Goal: Task Accomplishment & Management: Use online tool/utility

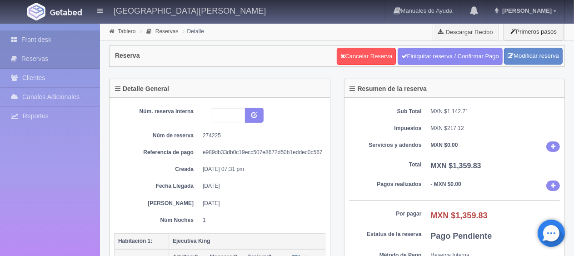
click at [71, 43] on link "Front desk" at bounding box center [50, 39] width 100 height 19
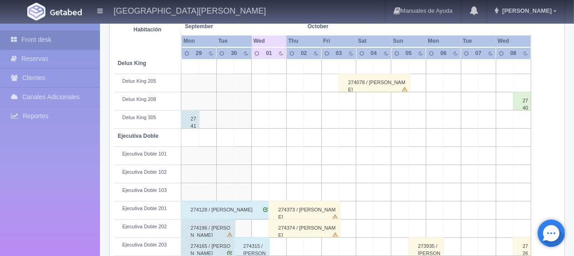
scroll to position [272, 0]
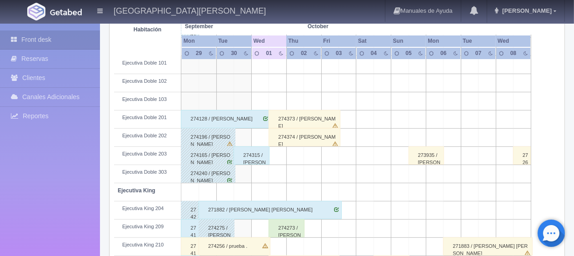
click at [254, 152] on div "274315 / [PERSON_NAME] ." at bounding box center [251, 155] width 36 height 18
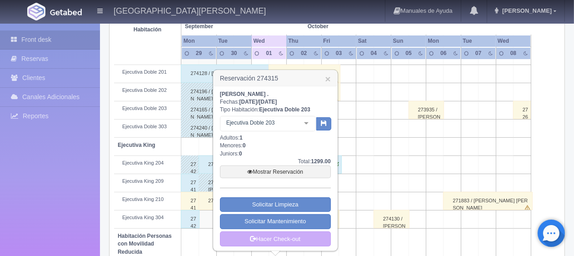
scroll to position [363, 0]
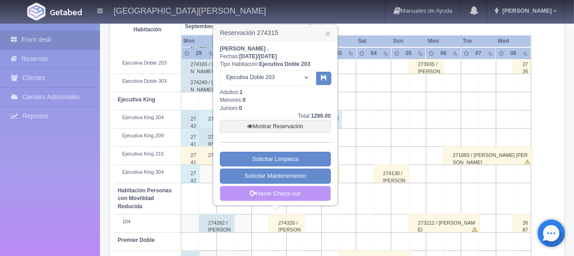
click at [278, 192] on link "Hacer Check-out" at bounding box center [275, 193] width 111 height 15
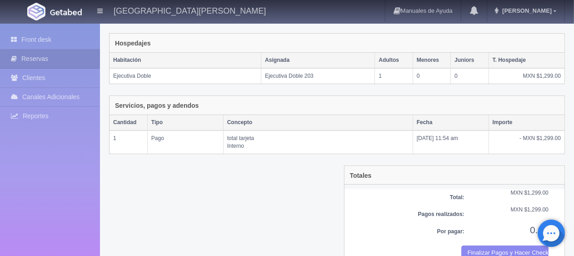
scroll to position [153, 0]
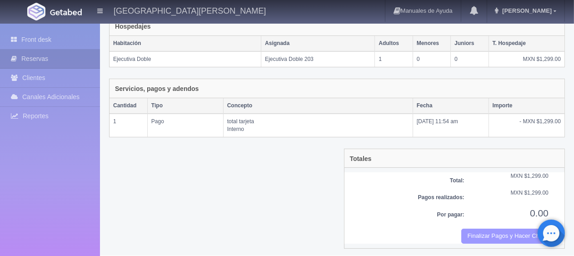
drag, startPoint x: 494, startPoint y: 235, endPoint x: 321, endPoint y: 29, distance: 269.5
click at [494, 235] on button "Finalizar Pagos y Hacer Checkout" at bounding box center [504, 235] width 87 height 15
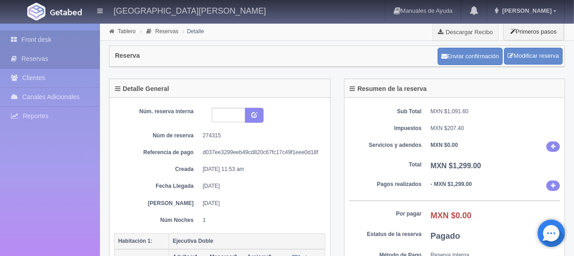
click at [82, 39] on link "Front desk" at bounding box center [50, 39] width 100 height 19
